Goal: Task Accomplishment & Management: Use online tool/utility

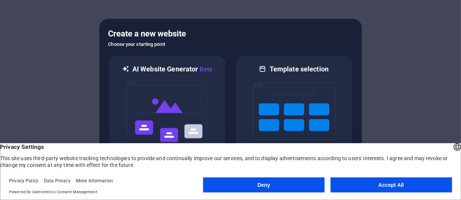
click at [369, 185] on button "Accept All" at bounding box center [392, 184] width 122 height 15
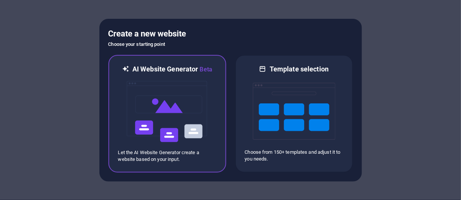
click at [190, 97] on img at bounding box center [167, 111] width 83 height 75
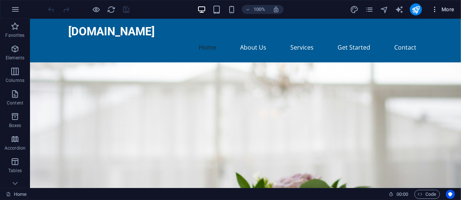
click at [433, 9] on icon "button" at bounding box center [435, 10] width 8 height 8
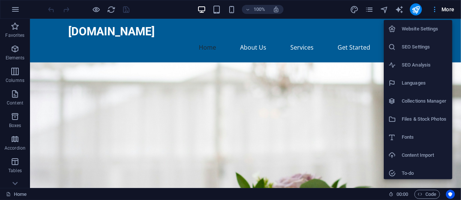
click at [433, 9] on div at bounding box center [230, 100] width 461 height 200
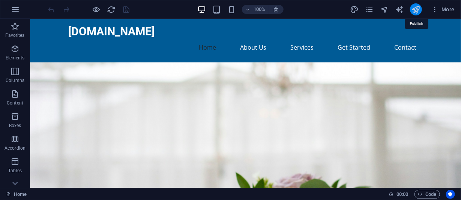
click at [416, 11] on icon "publish" at bounding box center [416, 9] width 9 height 9
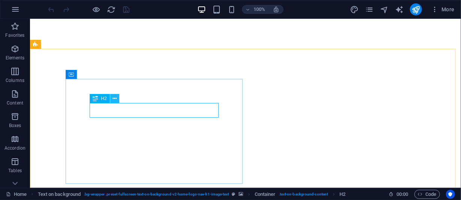
click at [114, 98] on icon at bounding box center [115, 99] width 4 height 8
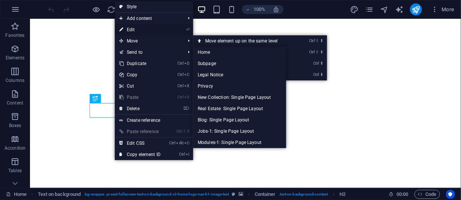
click at [133, 31] on link "⏎ Edit" at bounding box center [140, 29] width 50 height 11
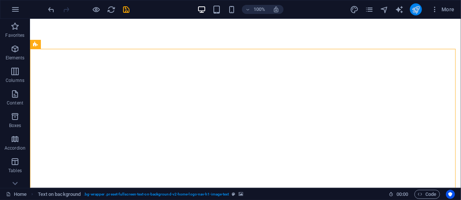
click at [422, 9] on button "publish" at bounding box center [416, 9] width 12 height 12
